Goal: Task Accomplishment & Management: Use online tool/utility

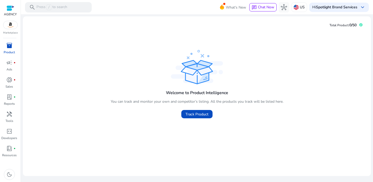
click at [9, 46] on span "inventory_2" at bounding box center [9, 45] width 6 height 6
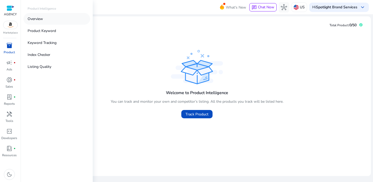
click at [38, 18] on p "Overview" at bounding box center [35, 18] width 15 height 5
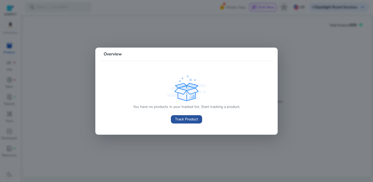
click at [181, 117] on span "Track Product" at bounding box center [186, 119] width 23 height 5
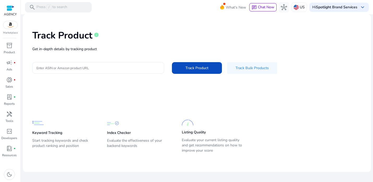
click at [88, 65] on input "Enter ASIN or Amazon product URL" at bounding box center [98, 68] width 124 height 6
click at [248, 71] on span at bounding box center [252, 68] width 50 height 13
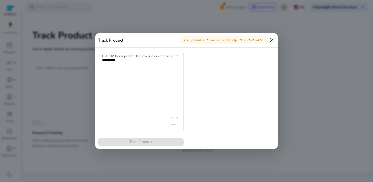
click at [272, 41] on mat-icon "close" at bounding box center [272, 40] width 6 height 6
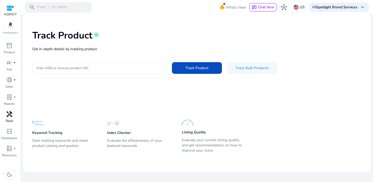
click at [8, 117] on span "handyman" at bounding box center [9, 114] width 6 height 6
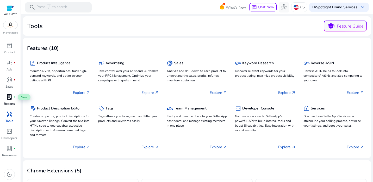
click at [3, 99] on div "lab_profile fiber_manual_record" at bounding box center [9, 97] width 15 height 8
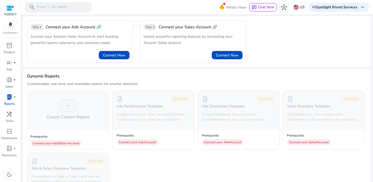
scroll to position [11, 0]
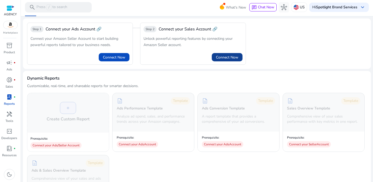
click at [226, 63] on span at bounding box center [227, 57] width 31 height 13
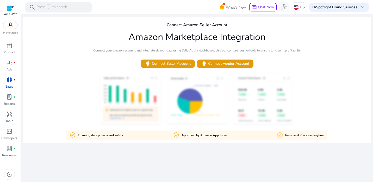
click at [11, 81] on span "donut_small" at bounding box center [9, 80] width 6 height 6
click at [11, 26] on img at bounding box center [10, 25] width 14 height 8
click at [301, 7] on p "US" at bounding box center [302, 7] width 5 height 9
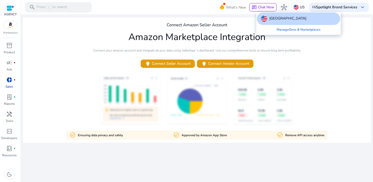
click at [334, 60] on div at bounding box center [186, 91] width 373 height 182
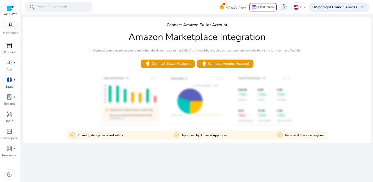
click at [8, 50] on p "Product" at bounding box center [9, 52] width 11 height 5
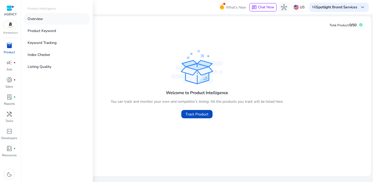
click at [42, 20] on p "Overview" at bounding box center [35, 18] width 15 height 5
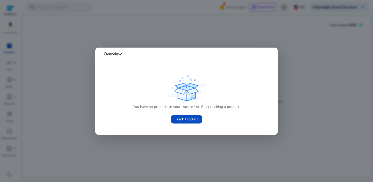
click at [8, 54] on div at bounding box center [186, 91] width 373 height 182
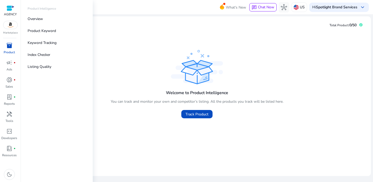
click at [8, 54] on p "Product" at bounding box center [9, 52] width 11 height 5
click at [42, 67] on p "Listing Quality" at bounding box center [40, 66] width 24 height 5
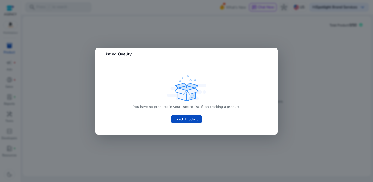
click at [72, 171] on div at bounding box center [186, 91] width 373 height 182
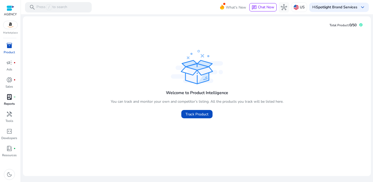
click at [13, 103] on p "Reports" at bounding box center [9, 104] width 11 height 5
